Goal: Find specific page/section: Find specific page/section

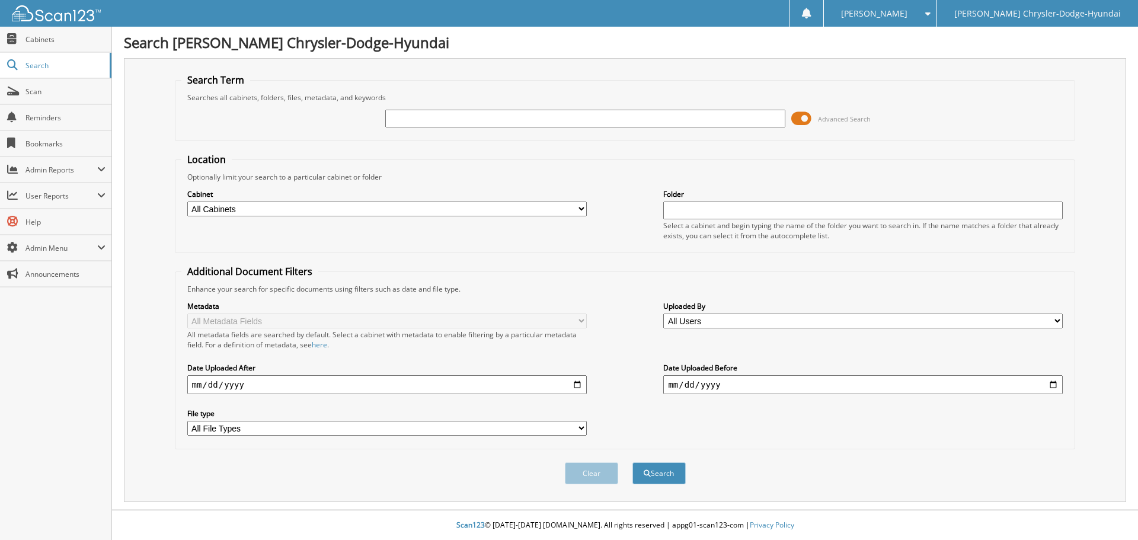
drag, startPoint x: 0, startPoint y: 0, endPoint x: 419, endPoint y: 120, distance: 435.9
click at [419, 120] on input "text" at bounding box center [584, 119] width 399 height 18
type input "167552"
click at [632, 462] on button "Search" at bounding box center [658, 473] width 53 height 22
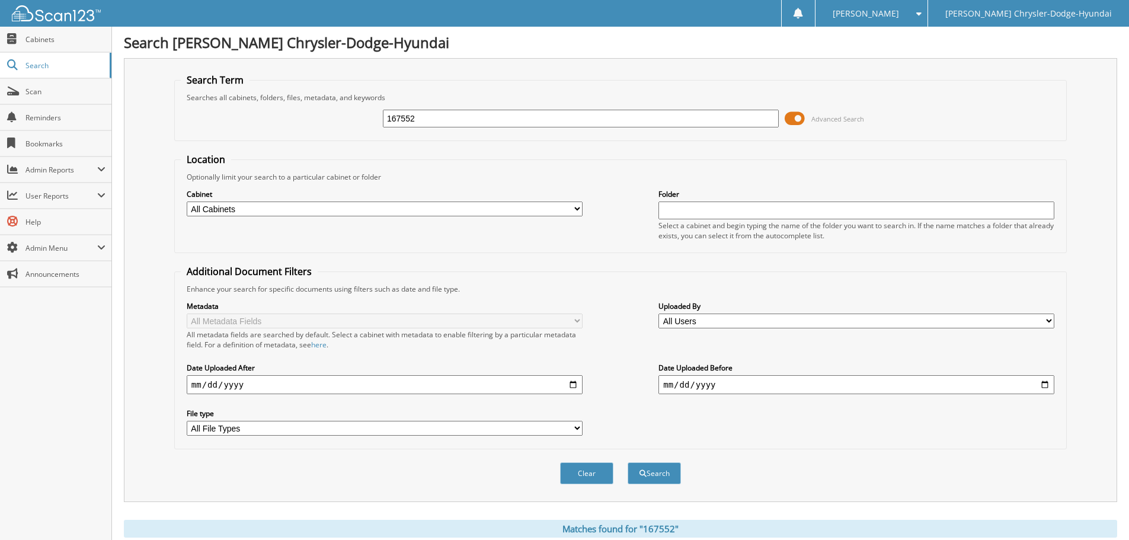
click at [796, 119] on span at bounding box center [795, 119] width 20 height 18
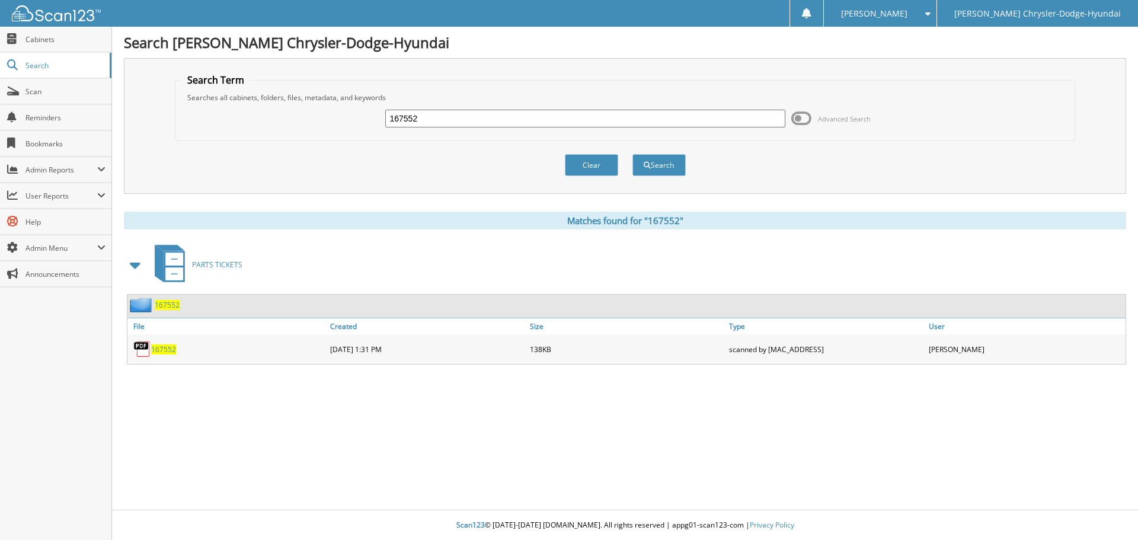
click at [169, 350] on span "167552" at bounding box center [163, 349] width 25 height 10
click at [455, 114] on input "167552" at bounding box center [584, 119] width 399 height 18
type input "168166"
click at [632, 154] on button "Search" at bounding box center [658, 165] width 53 height 22
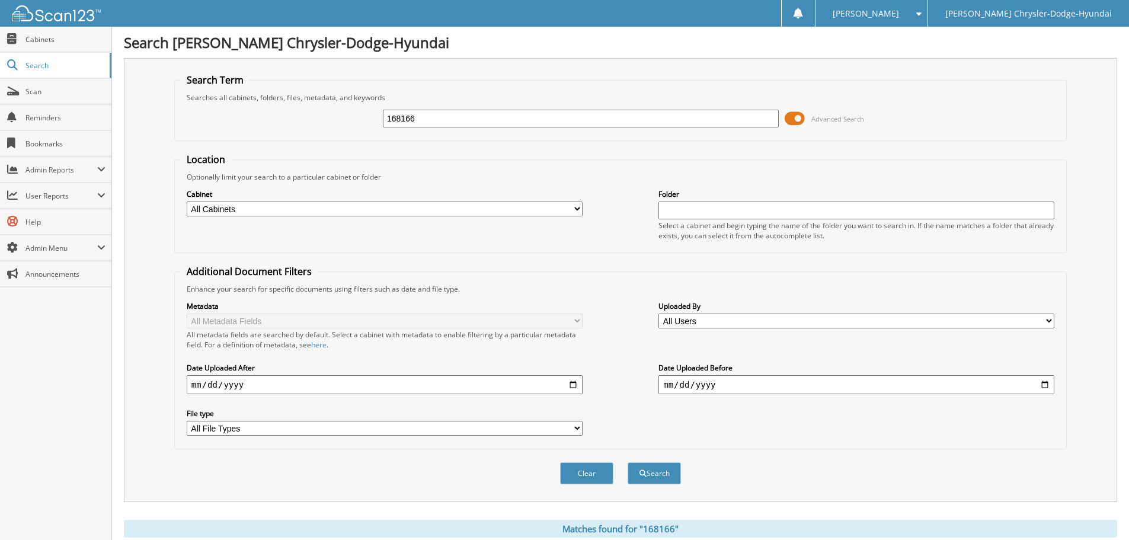
click at [795, 113] on span at bounding box center [795, 119] width 20 height 18
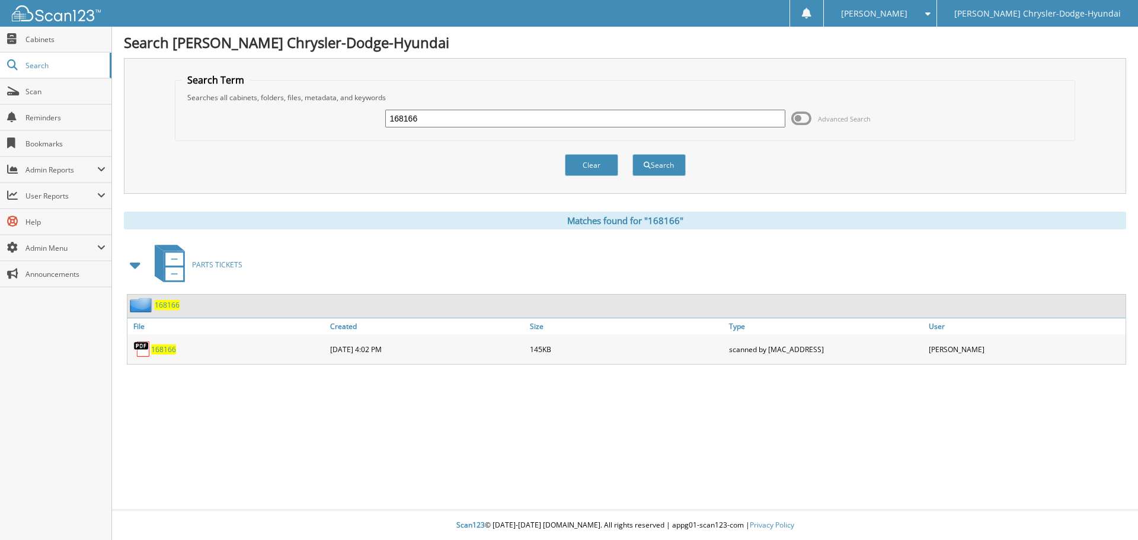
drag, startPoint x: 154, startPoint y: 347, endPoint x: 165, endPoint y: 347, distance: 10.7
click at [154, 347] on span "168166" at bounding box center [163, 349] width 25 height 10
click at [55, 91] on span "Scan" at bounding box center [65, 92] width 80 height 10
